Goal: Task Accomplishment & Management: Complete application form

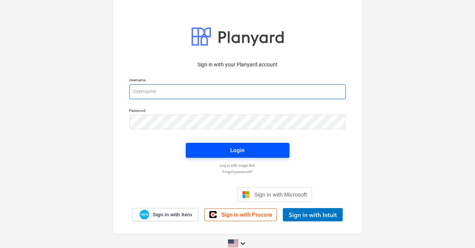
type input "lorian@conservatoriosa.com"
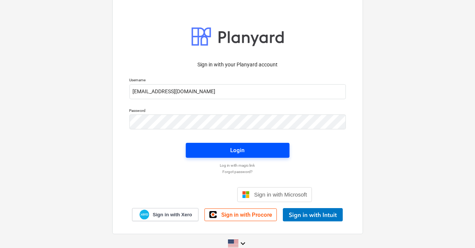
click at [207, 154] on span "Login" at bounding box center [238, 151] width 86 height 10
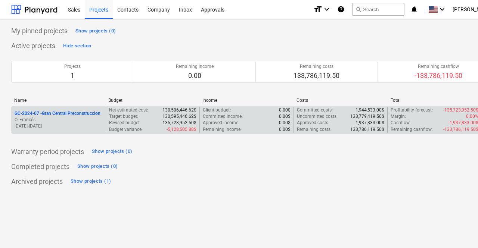
click at [69, 113] on p "GC-2024-07 - Gran Central Preconstruccion" at bounding box center [58, 113] width 86 height 6
click at [52, 113] on p "GC-2024-07 - Gran Central Preconstruccion" at bounding box center [58, 113] width 86 height 6
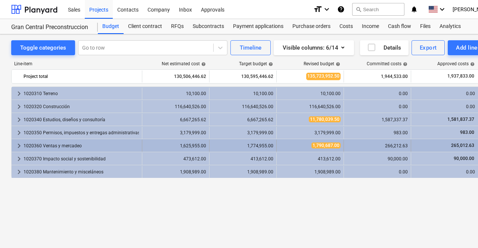
click at [35, 147] on div "1020360 Ventas y mercadeo" at bounding box center [81, 146] width 115 height 12
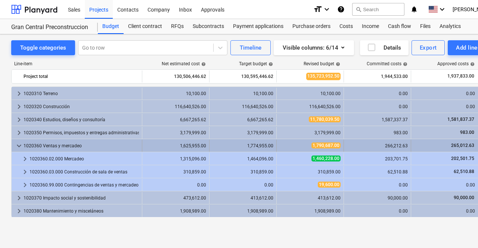
click at [41, 143] on div "1020360 Ventas y mercadeo" at bounding box center [81, 146] width 115 height 12
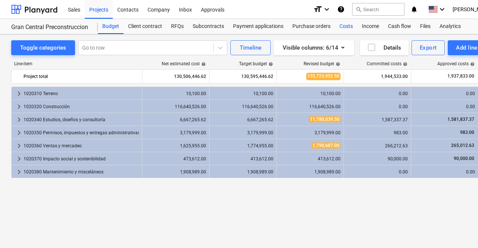
click at [343, 25] on div "Costs" at bounding box center [346, 26] width 22 height 15
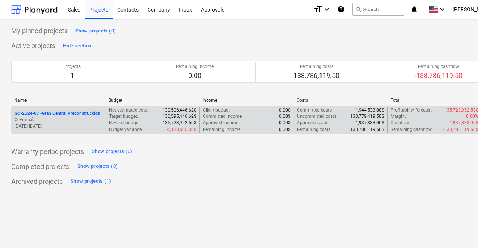
click at [69, 110] on p "GC-2024-07 - Gran Central Preconstruccion" at bounding box center [58, 113] width 86 height 6
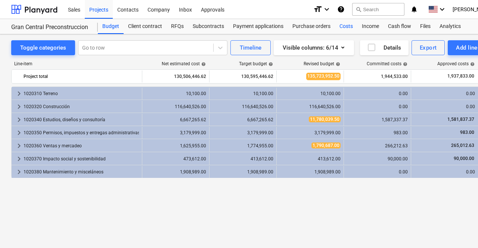
click at [347, 29] on div "Costs" at bounding box center [346, 26] width 22 height 15
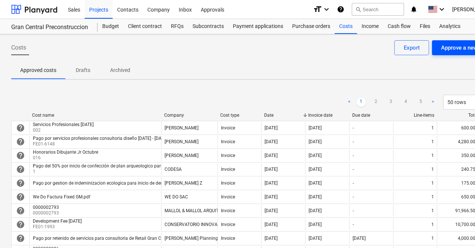
scroll to position [0, 35]
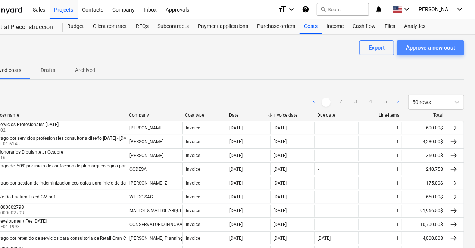
click at [440, 52] on div "Approve a new cost" at bounding box center [430, 48] width 49 height 10
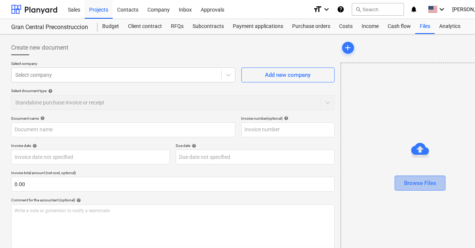
click at [404, 181] on div "Browse Files" at bounding box center [420, 183] width 32 height 10
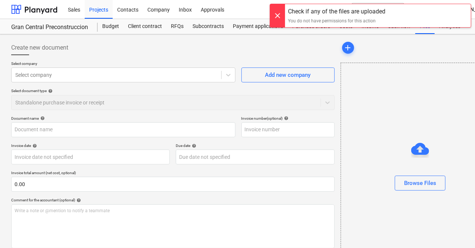
click at [280, 19] on div at bounding box center [277, 15] width 15 height 23
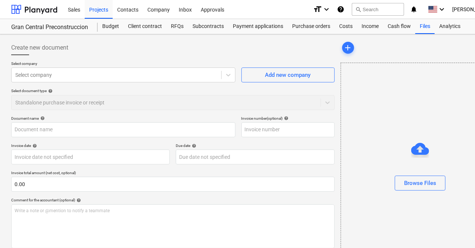
click at [411, 144] on div at bounding box center [420, 149] width 18 height 18
click at [404, 187] on div "Browse Files" at bounding box center [420, 183] width 32 height 10
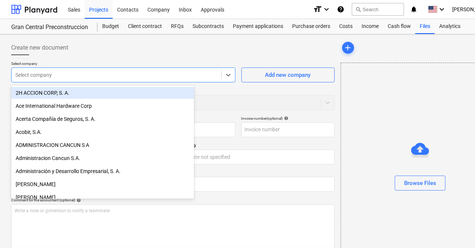
click at [67, 75] on div at bounding box center [116, 74] width 202 height 7
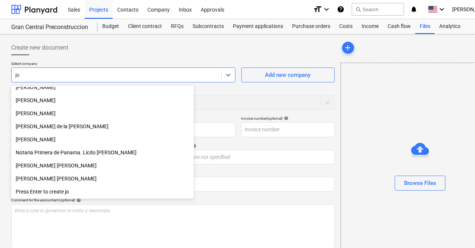
scroll to position [162, 0]
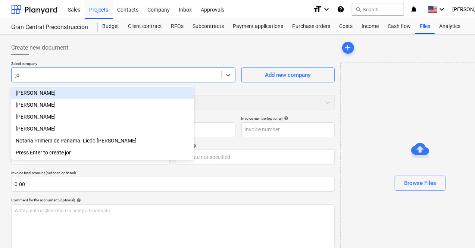
type input "j"
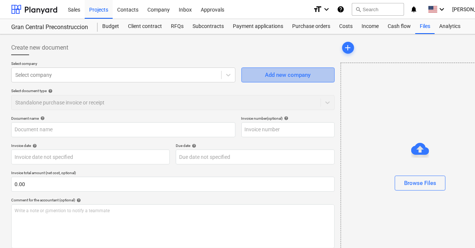
click at [265, 76] on div "Add new company" at bounding box center [288, 75] width 46 height 10
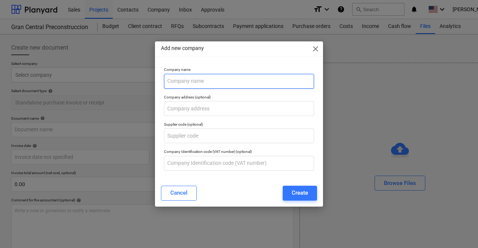
click at [197, 80] on input "text" at bounding box center [239, 81] width 150 height 15
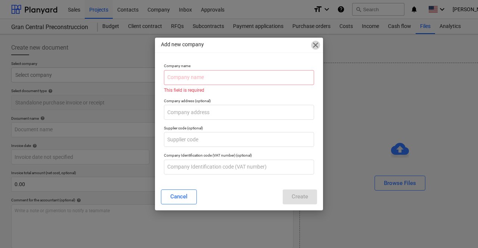
click at [315, 50] on span "close" at bounding box center [315, 45] width 9 height 9
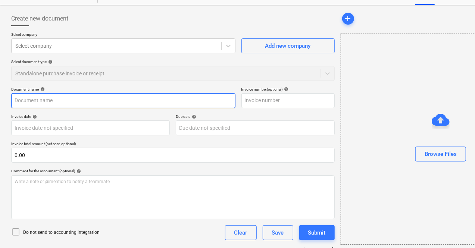
scroll to position [43, 0]
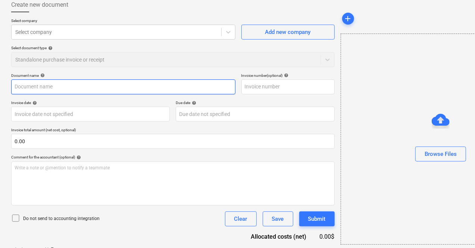
click at [66, 84] on input "text" at bounding box center [123, 86] width 224 height 15
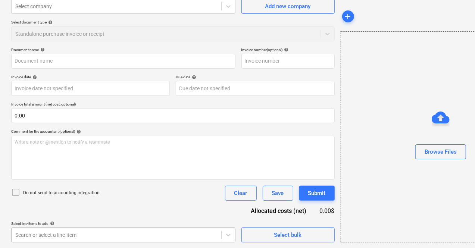
scroll to position [179, 0]
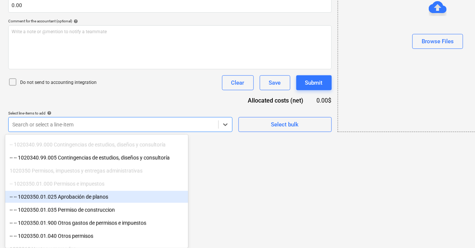
scroll to position [69, 3]
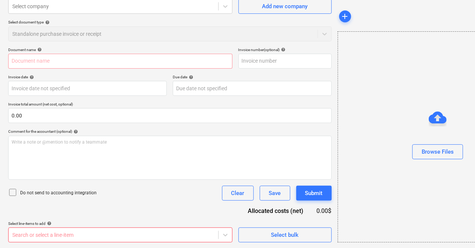
click at [205, 180] on html "Sales Projects Contacts Company Inbox Approvals format_size keyboard_arrow_down…" at bounding box center [234, 55] width 475 height 248
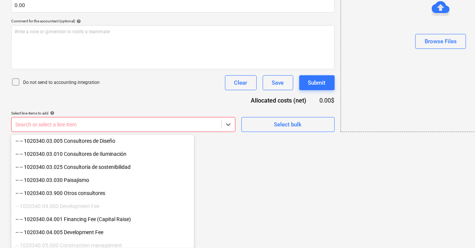
scroll to position [276, 0]
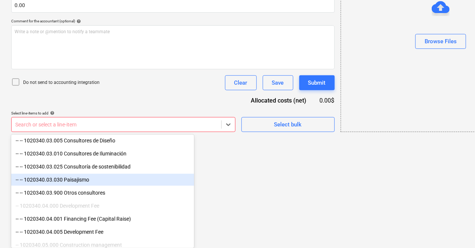
click at [73, 179] on div "-- -- 1020340.03.030 Paisajismo" at bounding box center [102, 180] width 183 height 12
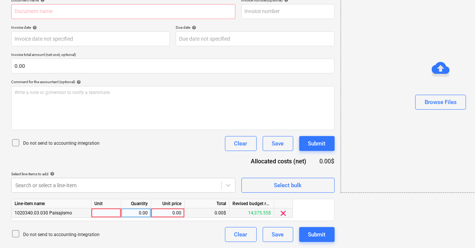
scroll to position [118, 0]
click at [212, 154] on div "Document name help Invoice number (optional) help Invoice date help Press the d…" at bounding box center [173, 120] width 324 height 244
click at [175, 213] on div "0.00" at bounding box center [167, 213] width 27 height 9
type input "300"
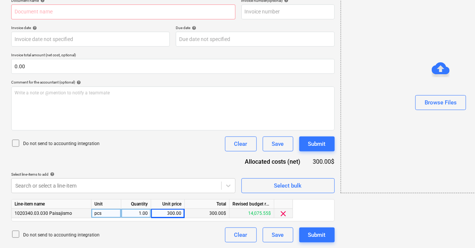
click at [162, 232] on div "Do not send to accounting integration Clear Save Submit" at bounding box center [173, 235] width 324 height 15
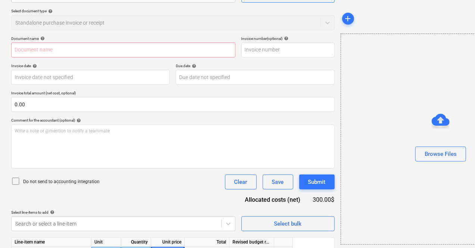
scroll to position [79, 0]
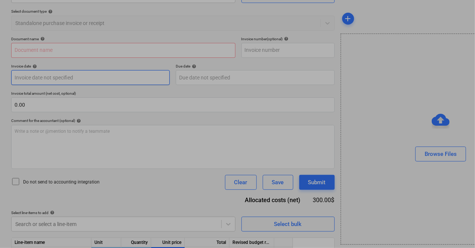
click at [52, 76] on body "Sales Projects Contacts Company Inbox Approvals format_size keyboard_arrow_down…" at bounding box center [237, 45] width 475 height 248
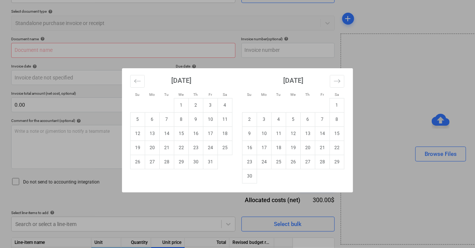
click at [234, 62] on div "Su Mo Tu We Th Fr Sa Su Mo Tu We Th Fr Sa September 2025 1 2 3 4 5 6 7 8 9 10 1…" at bounding box center [237, 124] width 475 height 248
click at [169, 76] on body "Sales Projects Contacts Company Inbox Approvals format_size keyboard_arrow_down…" at bounding box center [237, 45] width 475 height 248
click at [305, 52] on div "Su Mo Tu We Th Fr Sa Su Mo Tu We Th Fr Sa September 2025 1 2 3 4 5 6 7 8 9 10 1…" at bounding box center [237, 124] width 475 height 248
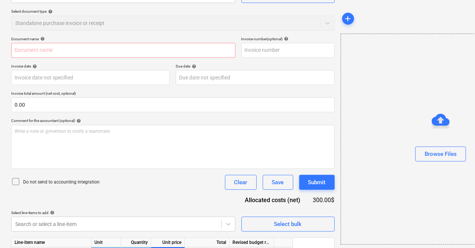
scroll to position [118, 0]
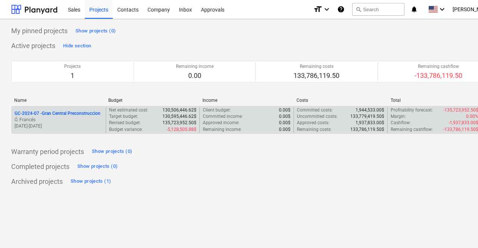
click at [95, 114] on p "GC-2024-07 - Gran Central Preconstruccion" at bounding box center [58, 113] width 86 height 6
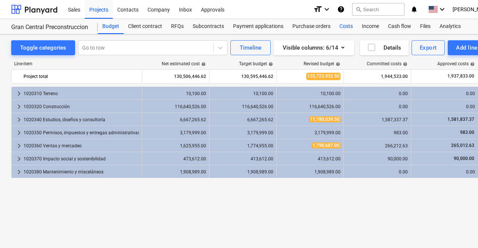
click at [349, 26] on div "Costs" at bounding box center [346, 26] width 22 height 15
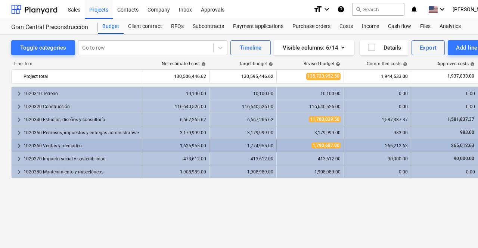
click at [58, 146] on div "1020360 Ventas y mercadeo" at bounding box center [81, 146] width 115 height 12
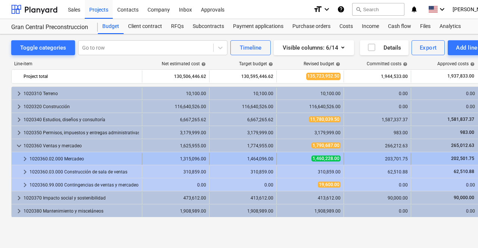
click at [73, 162] on div "1020360.02.000 Mercadeo" at bounding box center [83, 159] width 109 height 12
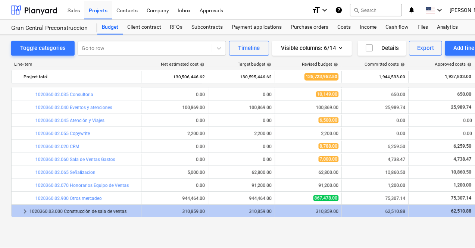
scroll to position [157, 0]
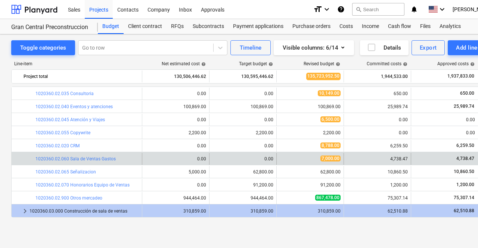
click at [87, 162] on div "bar_chart 1020360.02.060 Sala de Ventas Gastos" at bounding box center [86, 159] width 103 height 12
click at [104, 159] on link "1020360.02.060 Sala de Ventas Gastos" at bounding box center [75, 158] width 80 height 5
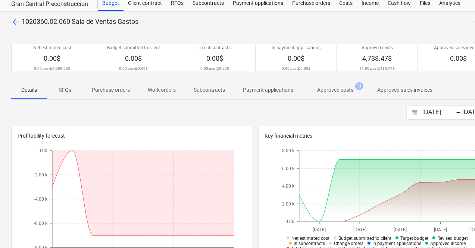
scroll to position [28, 0]
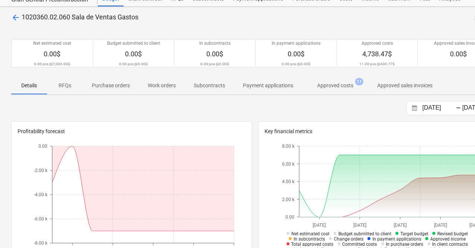
click at [337, 85] on p "Approved costs" at bounding box center [335, 86] width 36 height 8
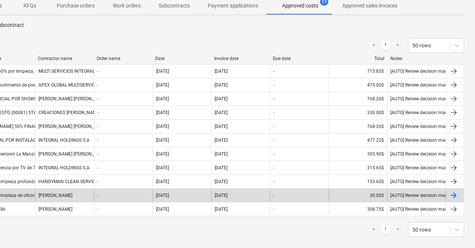
scroll to position [107, 0]
